Goal: Check status: Check status

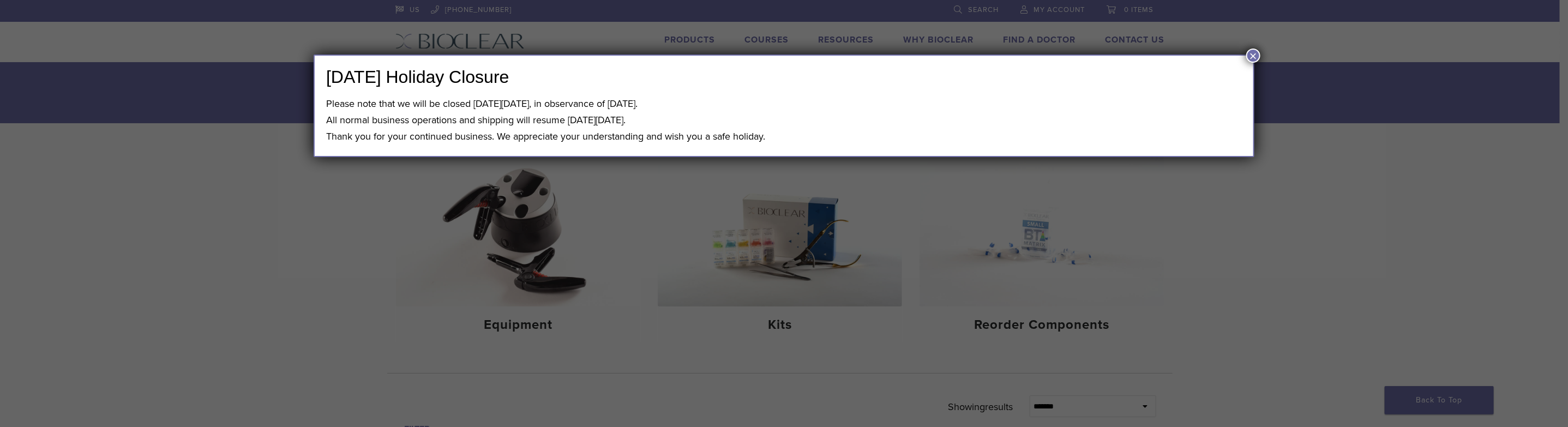
click at [1249, 52] on button "×" at bounding box center [1254, 55] width 14 height 14
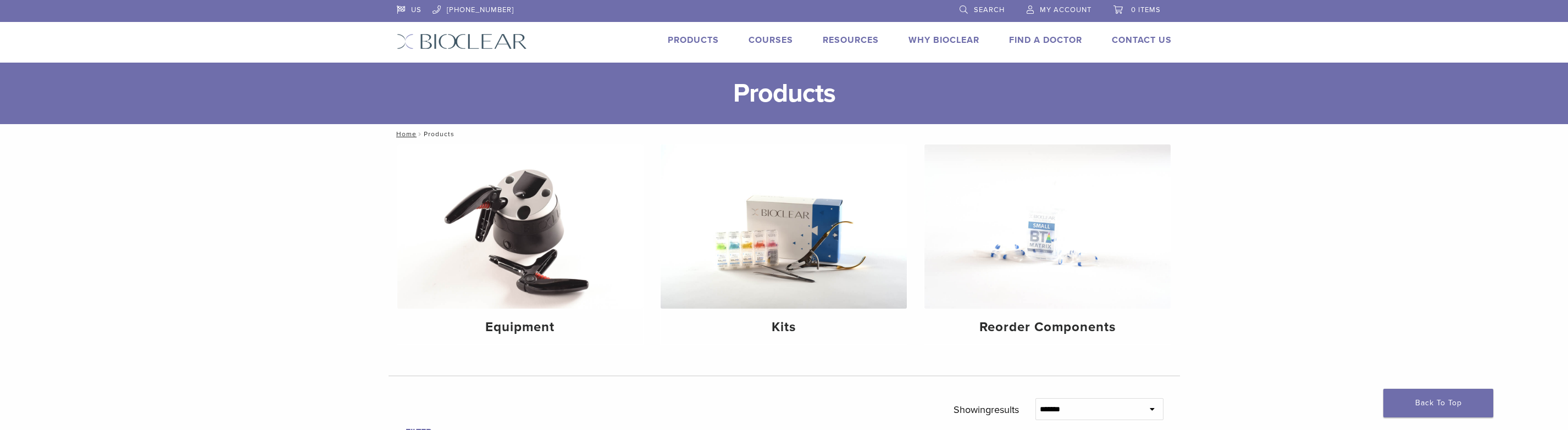
click at [1068, 5] on link "My Account" at bounding box center [1059, 8] width 65 height 16
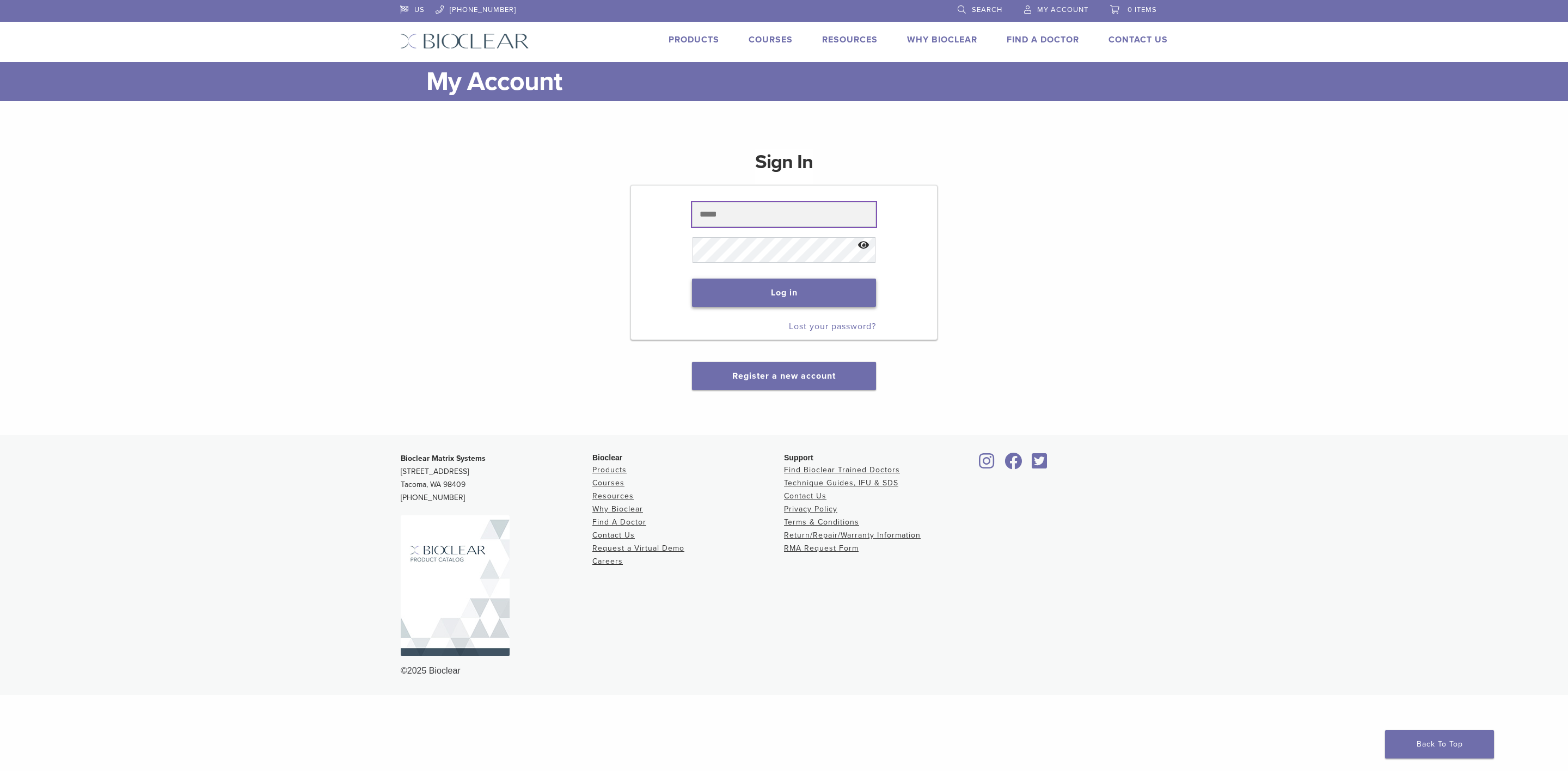
type input "**********"
click at [799, 293] on button "Log in" at bounding box center [784, 293] width 184 height 29
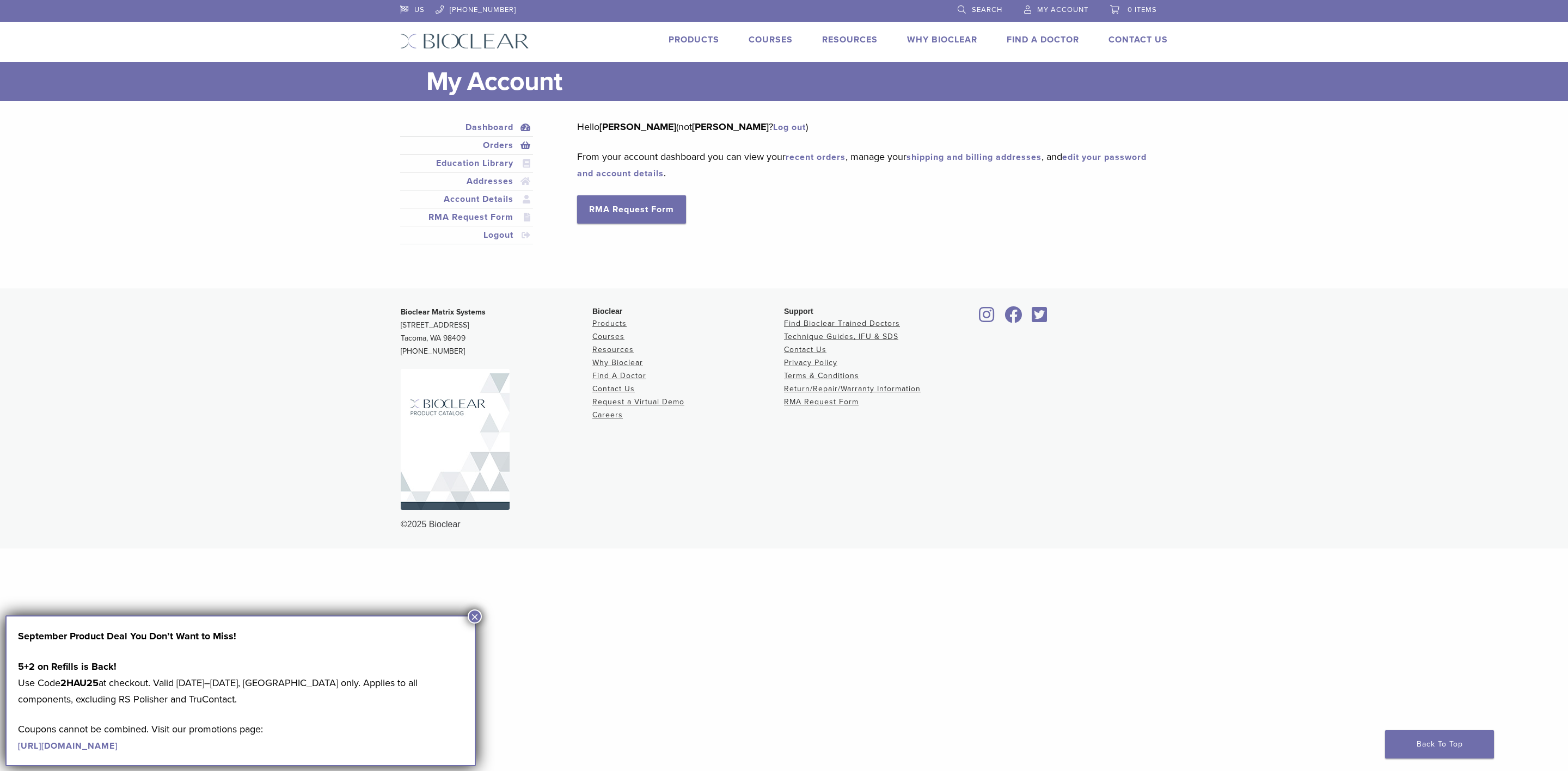
click at [493, 144] on link "Orders" at bounding box center [466, 145] width 128 height 13
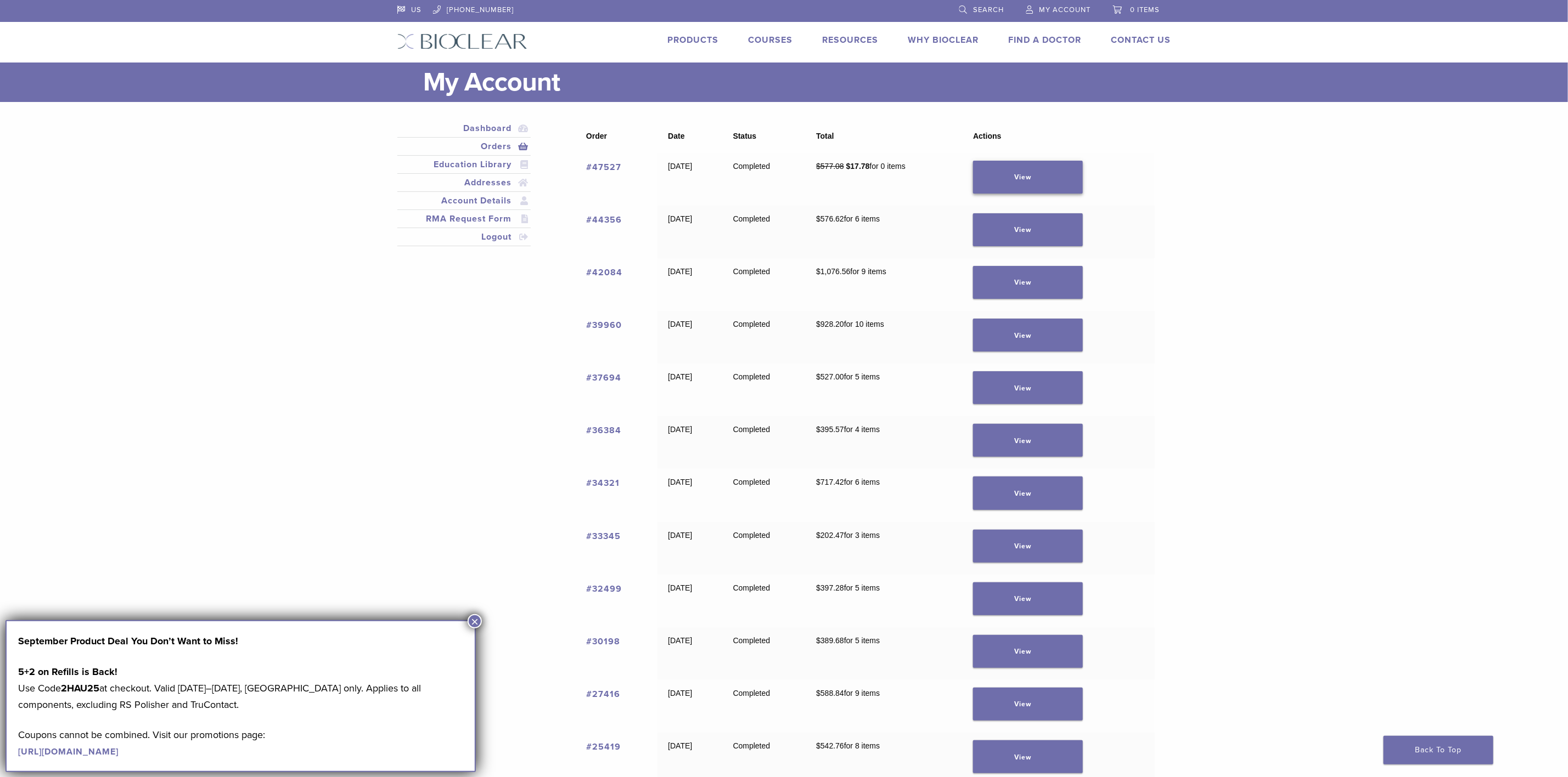
click at [1071, 169] on link "View" at bounding box center [1027, 177] width 110 height 33
